Goal: Book appointment/travel/reservation

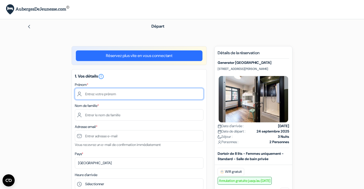
click at [120, 90] on input "text" at bounding box center [139, 93] width 129 height 11
type input "[PERSON_NAME]"
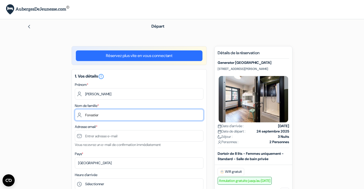
type input "Forestier"
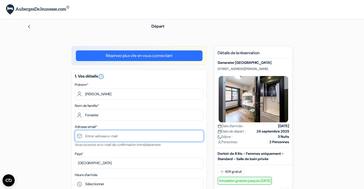
click at [115, 137] on input "text" at bounding box center [139, 135] width 129 height 11
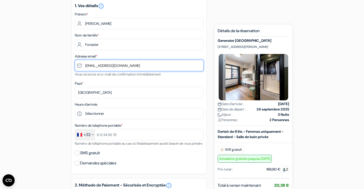
scroll to position [73, 0]
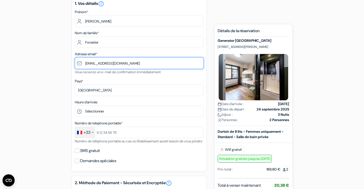
type input "[EMAIL_ADDRESS][DOMAIN_NAME]"
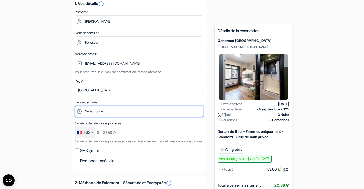
click at [108, 109] on select "Sélectionner 1:00 2:00 3:00 4:00 5:00 6:00 7:00 8:00 9:00 10:00 11:00 12:00 13:…" at bounding box center [139, 110] width 129 height 11
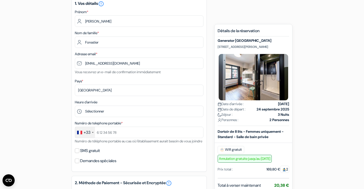
click at [154, 0] on html "Langue Fermer Monnaie Fermer" at bounding box center [182, 159] width 364 height 465
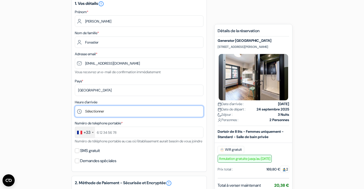
click at [126, 113] on select "Sélectionner 1:00 2:00 3:00 4:00 5:00 6:00 7:00 8:00 9:00 10:00 11:00 12:00 13:…" at bounding box center [139, 110] width 129 height 11
select select "21"
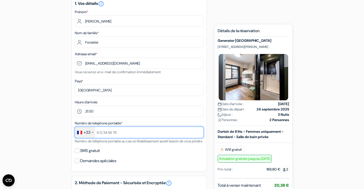
click at [112, 132] on input "text" at bounding box center [139, 131] width 129 height 11
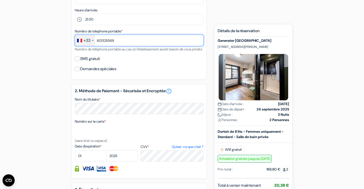
scroll to position [166, 0]
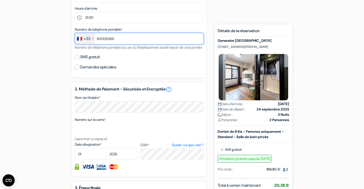
type input "601325569"
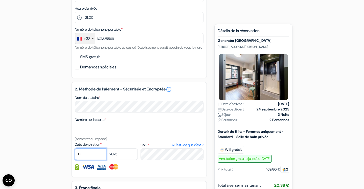
click at [95, 160] on select "01 02 03 04 05 06 07 08 09 10 11 12" at bounding box center [91, 153] width 32 height 11
select select "12"
click at [120, 160] on select "2025 2026 2027 2028 2029 2030 2031 2032 2033 2034 2035 2036 2037 2038 2039 2040…" at bounding box center [122, 153] width 32 height 11
select select "2028"
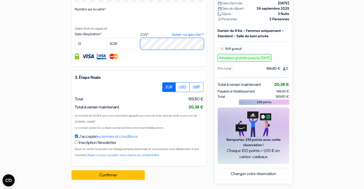
scroll to position [282, 0]
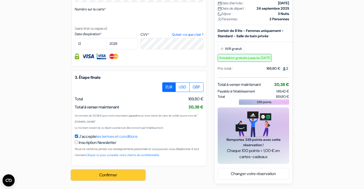
click at [130, 173] on button "Confirmer Loading..." at bounding box center [108, 175] width 73 height 10
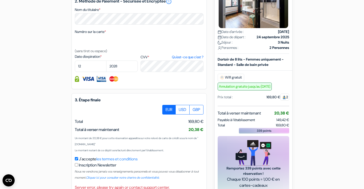
scroll to position [289, 0]
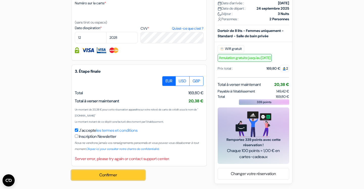
click at [123, 173] on button "Confirmer Loading..." at bounding box center [108, 175] width 73 height 10
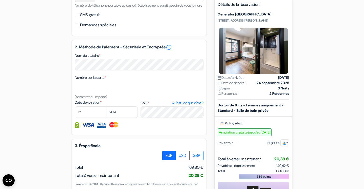
scroll to position [208, 0]
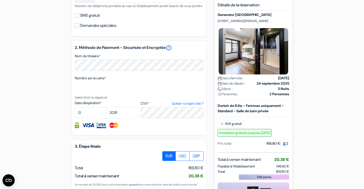
click at [172, 51] on link "error_outline" at bounding box center [169, 48] width 6 height 6
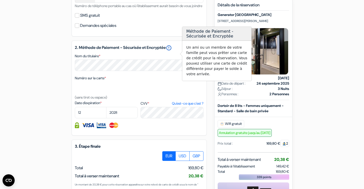
click at [172, 51] on link "error_outline" at bounding box center [169, 48] width 6 height 6
click at [149, 79] on div "2. Méthode de Paiement - Sécurisée et Encryptée error_outline Nom du titulaire …" at bounding box center [139, 87] width 135 height 95
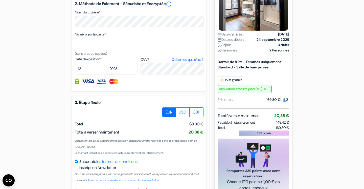
scroll to position [289, 0]
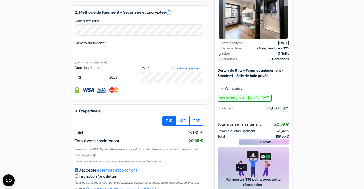
scroll to position [242, 0]
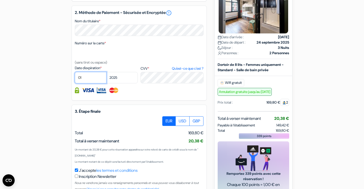
click at [97, 81] on select "01 02 03 04 05 06 07 08 09 10 11 12" at bounding box center [91, 77] width 32 height 11
select select "12"
click at [124, 83] on select "2025 2026 2027 2028 2029 2030 2031 2032 2033 2034 2035 2036 2037 2038 2039 2040…" at bounding box center [122, 77] width 32 height 11
select select "2028"
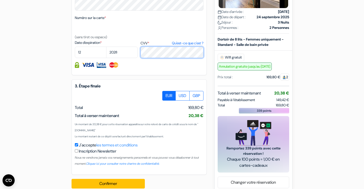
scroll to position [282, 0]
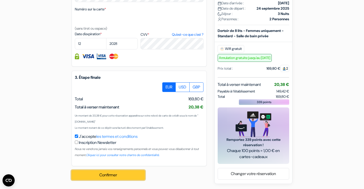
click at [112, 174] on button "Confirmer Loading..." at bounding box center [108, 175] width 73 height 10
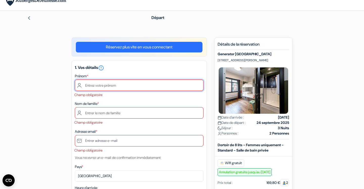
scroll to position [0, 0]
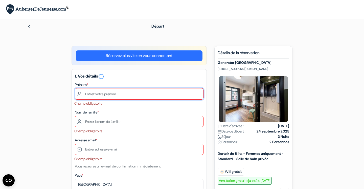
click at [101, 89] on input "text" at bounding box center [139, 93] width 129 height 11
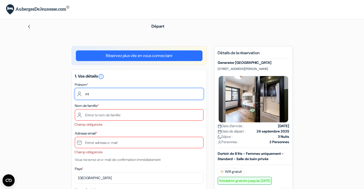
type input "m"
type input "[PERSON_NAME]"
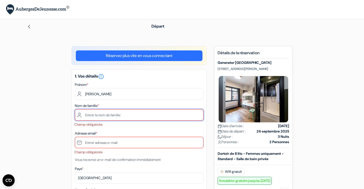
click at [95, 116] on input "text" at bounding box center [139, 114] width 129 height 11
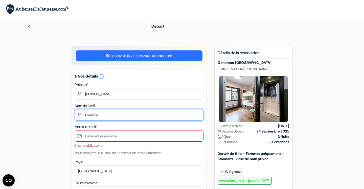
type input "Forestier"
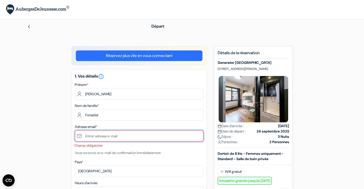
click at [93, 139] on input "text" at bounding box center [139, 135] width 129 height 11
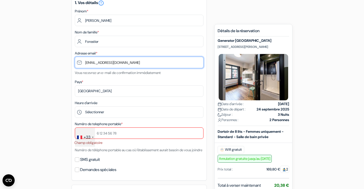
scroll to position [77, 0]
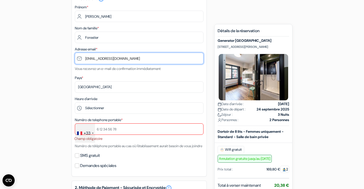
type input "[EMAIL_ADDRESS][DOMAIN_NAME]"
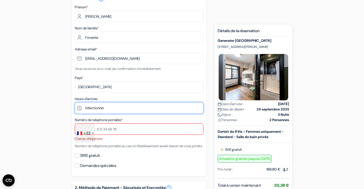
click at [106, 109] on select "Sélectionner 1:00 2:00 3:00 4:00 5:00 6:00 7:00 8:00 9:00 10:00 11:00 12:00 13:…" at bounding box center [139, 107] width 129 height 11
select select "21"
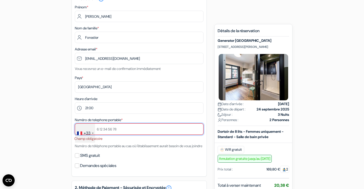
click at [107, 129] on input "text" at bounding box center [139, 128] width 129 height 11
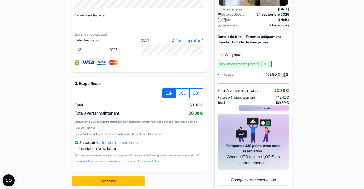
scroll to position [285, 0]
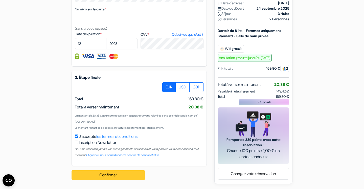
type input "601325569"
click at [129, 173] on button "Confirmer Loading..." at bounding box center [108, 175] width 73 height 10
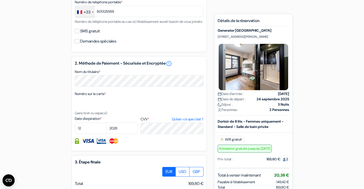
scroll to position [0, 0]
